Goal: Navigation & Orientation: Find specific page/section

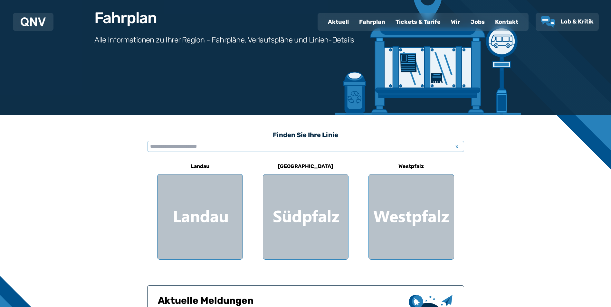
scroll to position [11, 0]
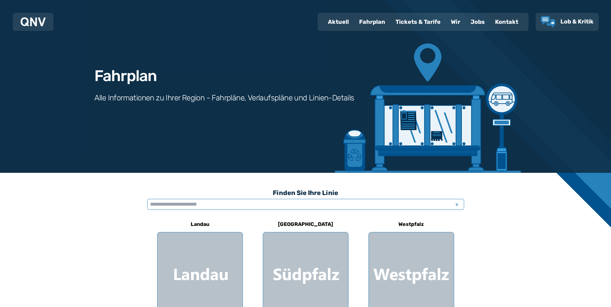
click at [192, 206] on input "text" at bounding box center [305, 204] width 317 height 11
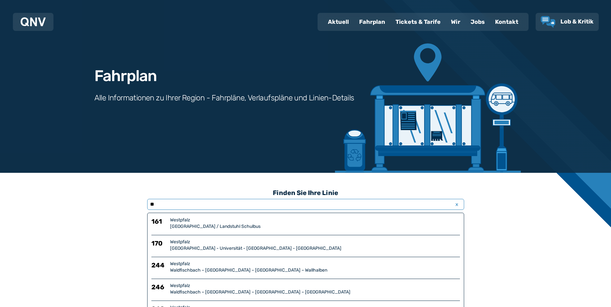
type input "*"
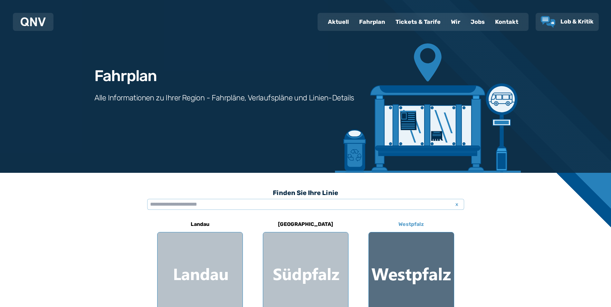
click at [404, 277] on div at bounding box center [411, 275] width 85 height 85
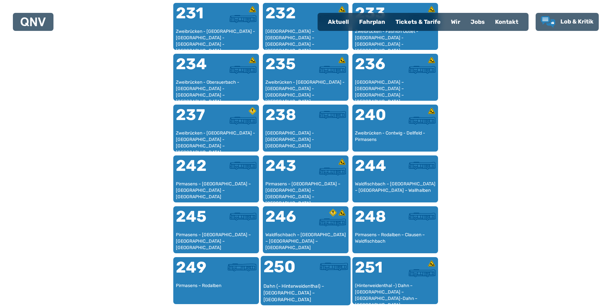
scroll to position [585, 0]
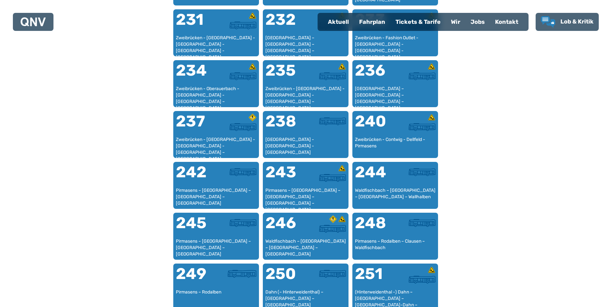
click at [408, 21] on div "Tickets & Tarife" at bounding box center [418, 22] width 55 height 17
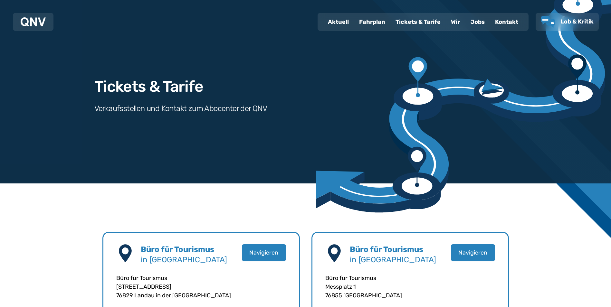
click at [415, 20] on div "Tickets & Tarife" at bounding box center [418, 22] width 55 height 17
click at [367, 22] on div "Fahrplan" at bounding box center [372, 22] width 36 height 17
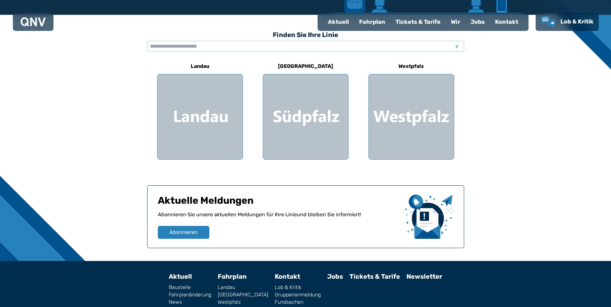
scroll to position [204, 0]
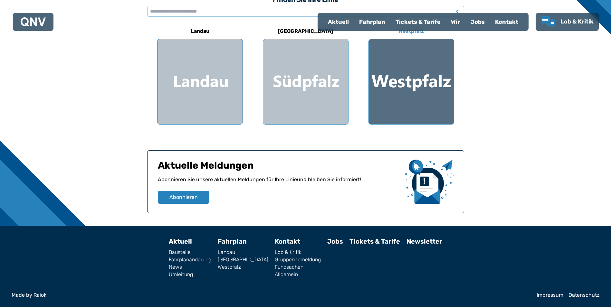
click at [414, 81] on div at bounding box center [411, 81] width 85 height 85
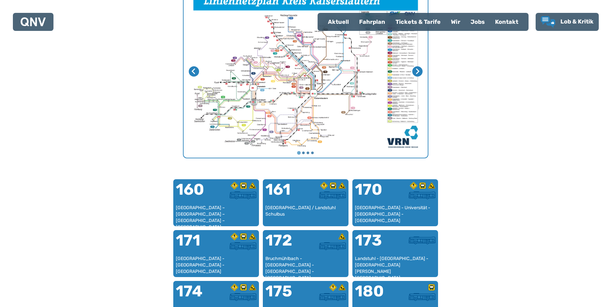
scroll to position [263, 0]
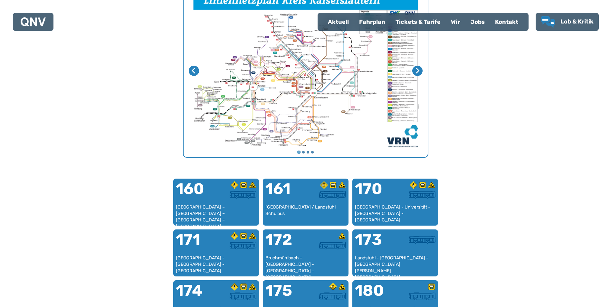
click at [333, 78] on img "1 von 4" at bounding box center [306, 71] width 244 height 173
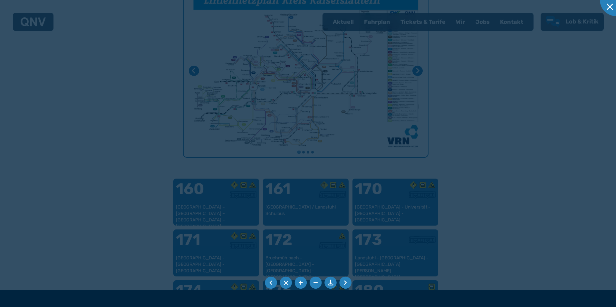
click at [333, 78] on div at bounding box center [308, 153] width 616 height 307
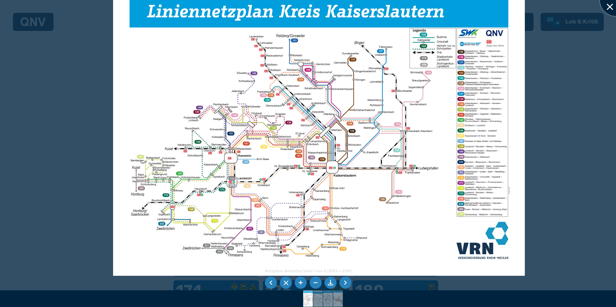
click at [606, 5] on div at bounding box center [616, 0] width 32 height 32
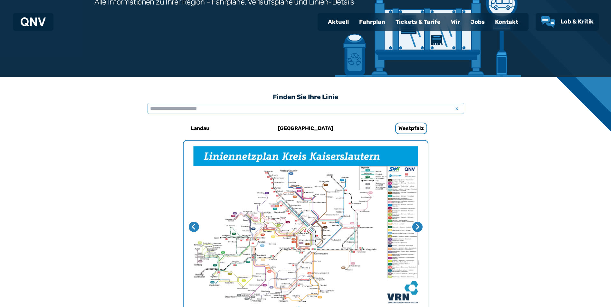
scroll to position [102, 0]
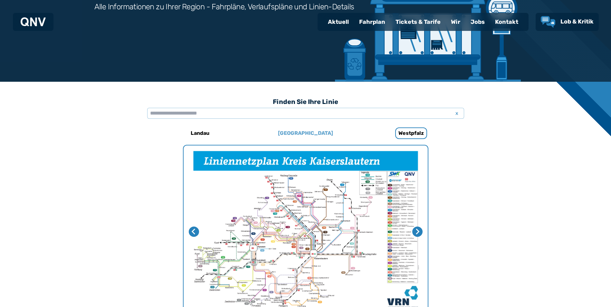
click at [304, 133] on h6 "[GEOGRAPHIC_DATA]" at bounding box center [305, 133] width 60 height 10
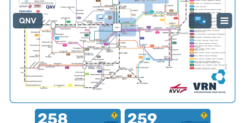
scroll to position [211, 0]
